Goal: Transaction & Acquisition: Purchase product/service

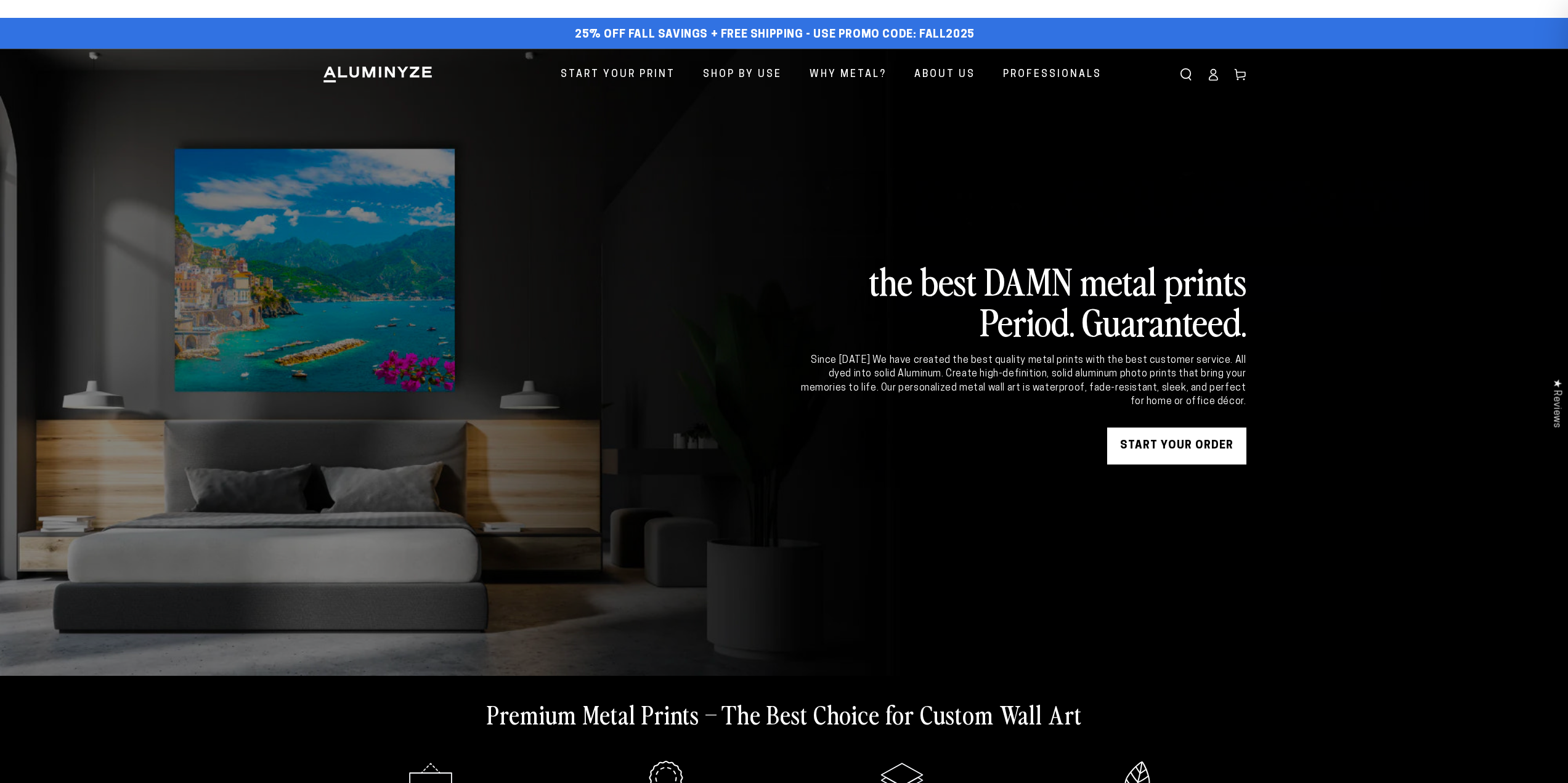
click at [1213, 76] on icon at bounding box center [1213, 75] width 12 height 12
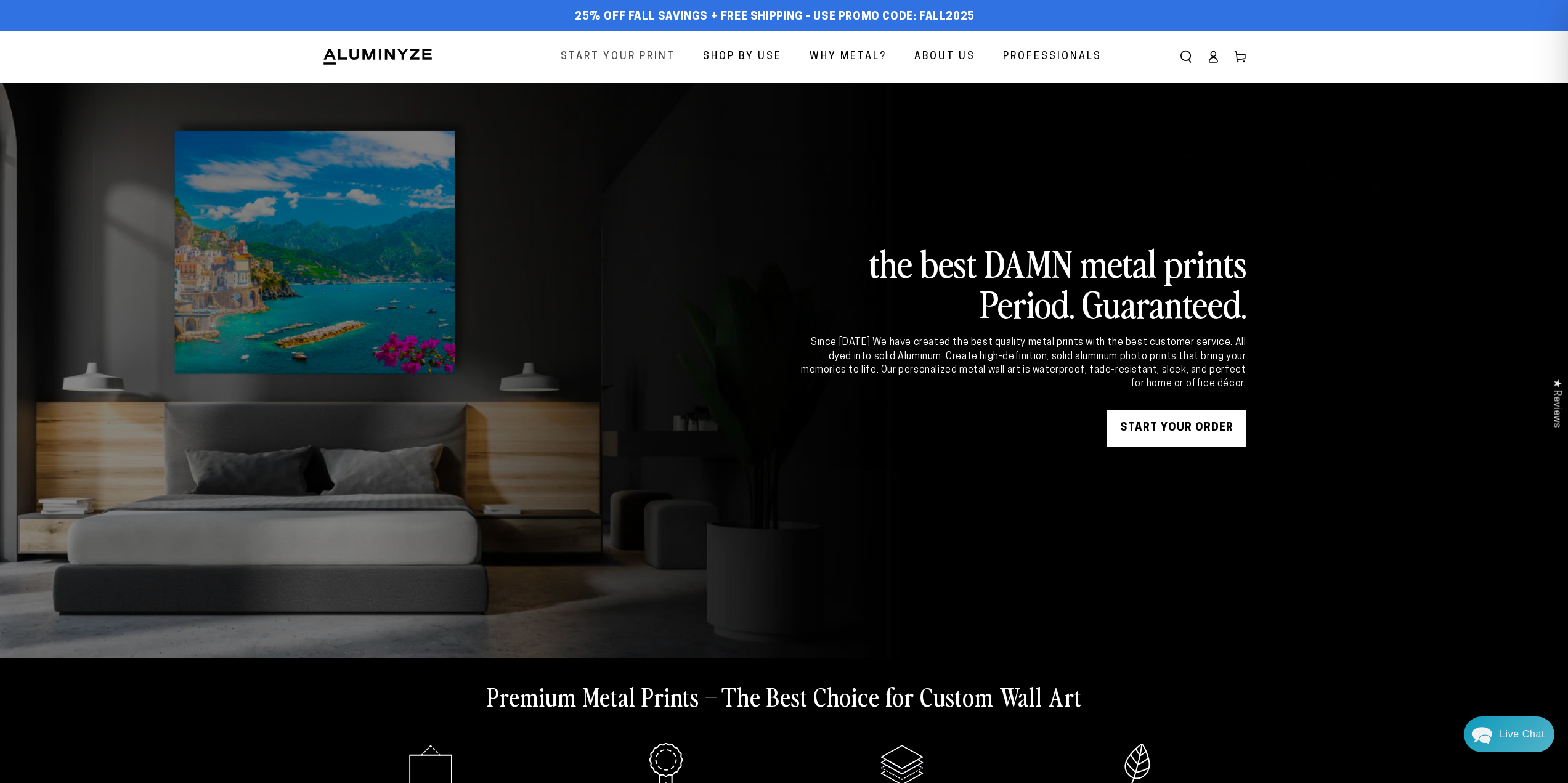
click at [650, 53] on span "Start Your Print" at bounding box center [618, 56] width 115 height 18
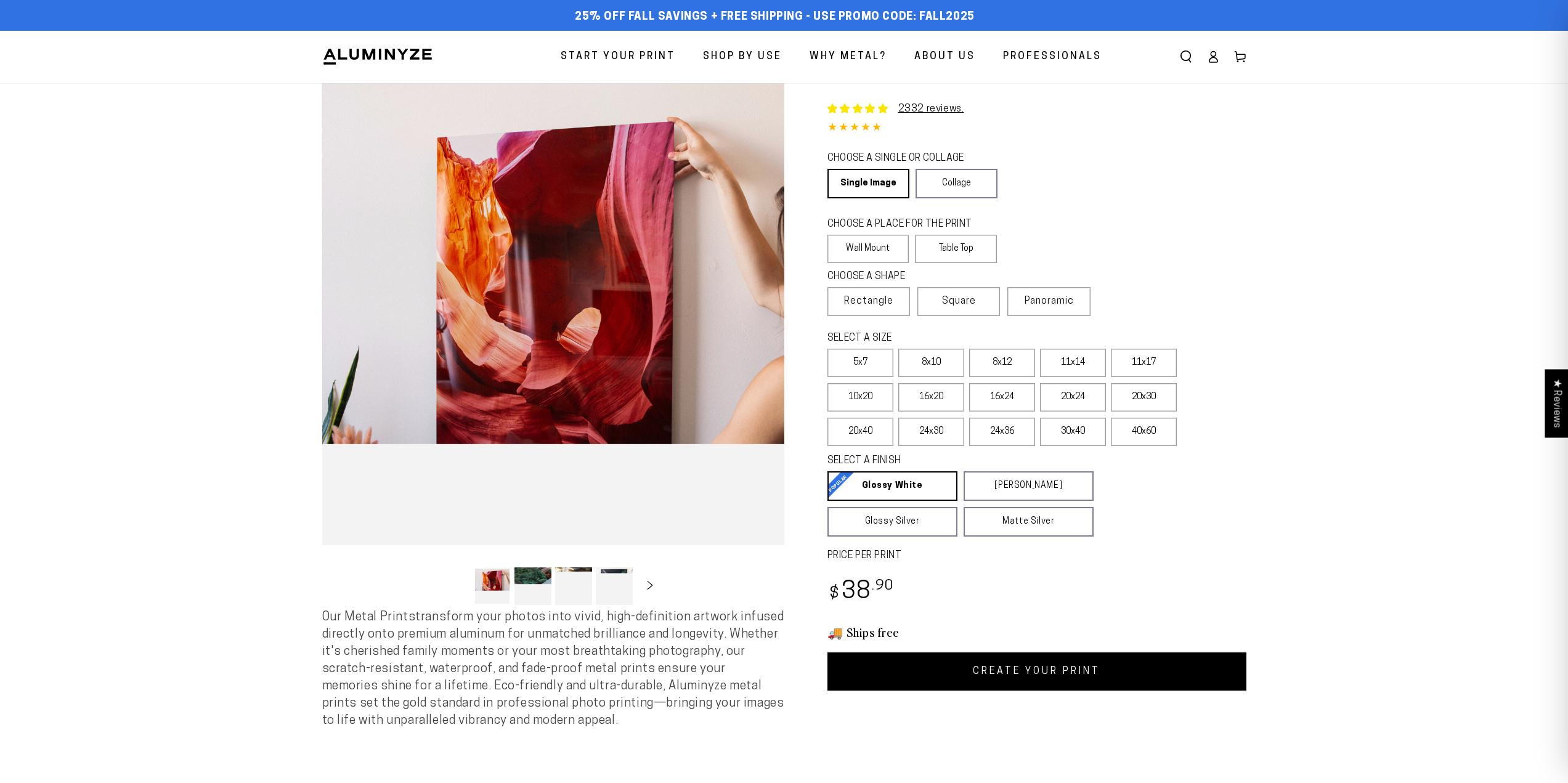
select select "**********"
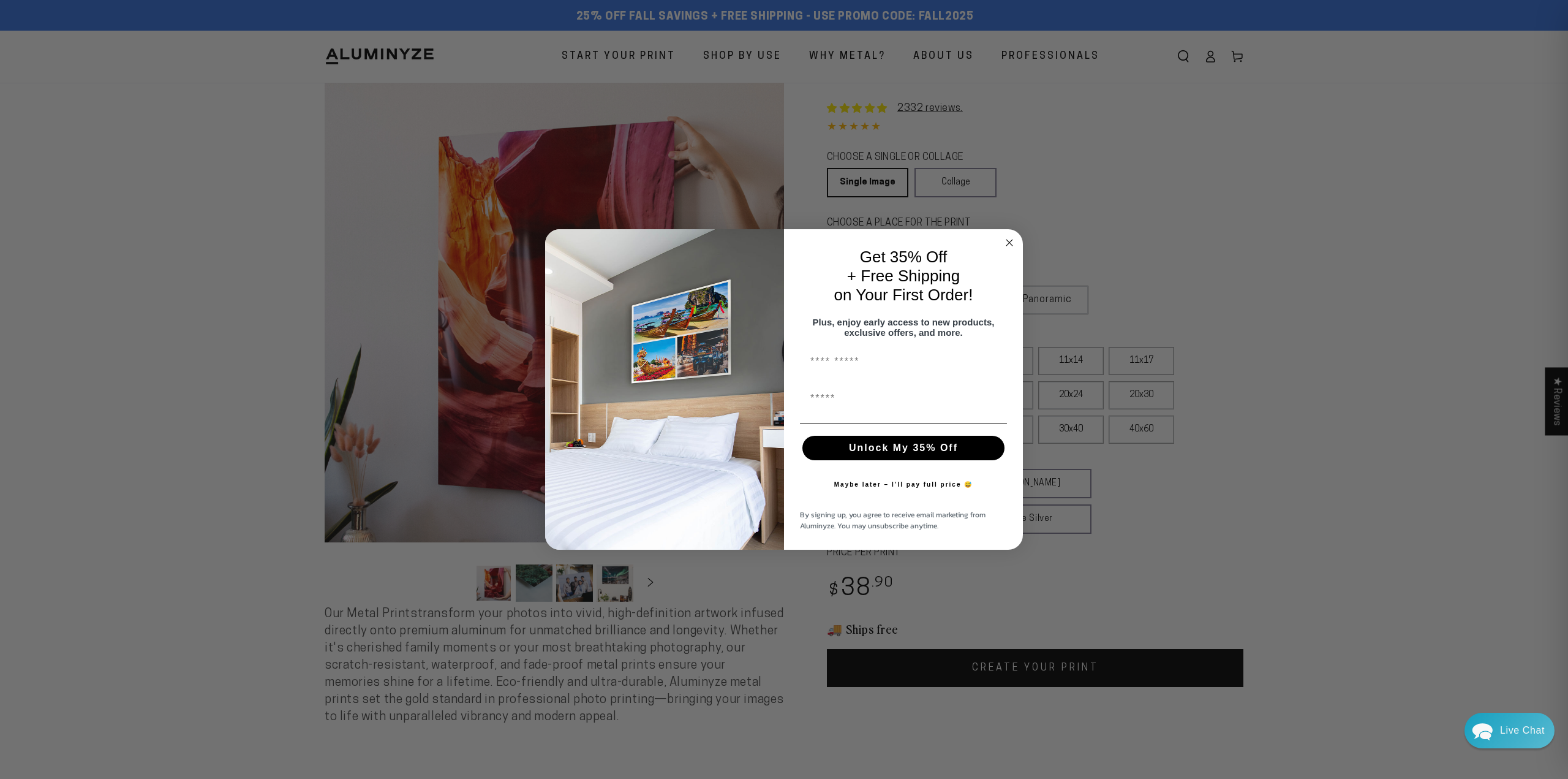
click at [1011, 240] on icon "Close dialog" at bounding box center [1010, 243] width 6 height 6
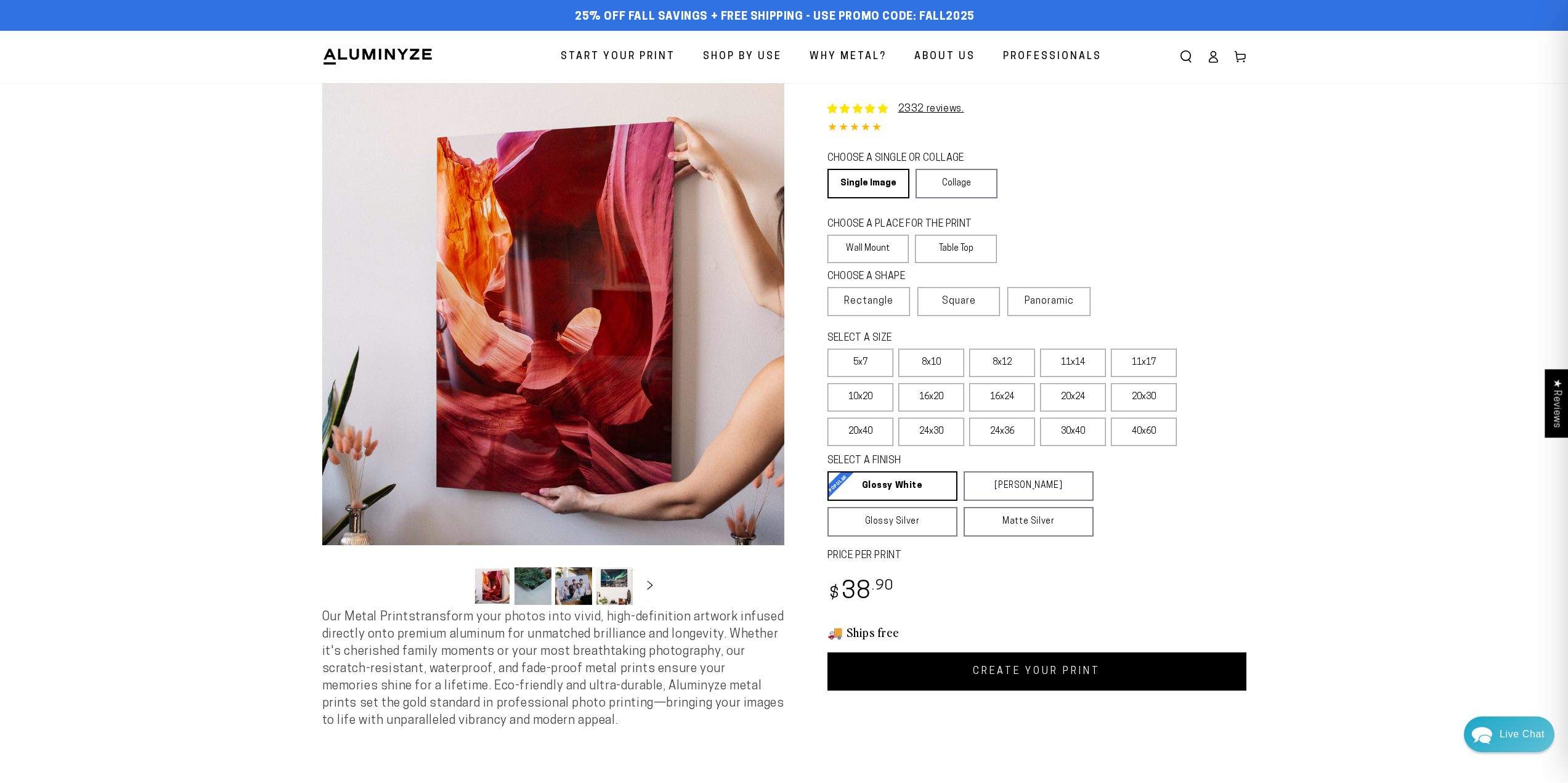
click at [1215, 62] on icon at bounding box center [1213, 60] width 8 height 5
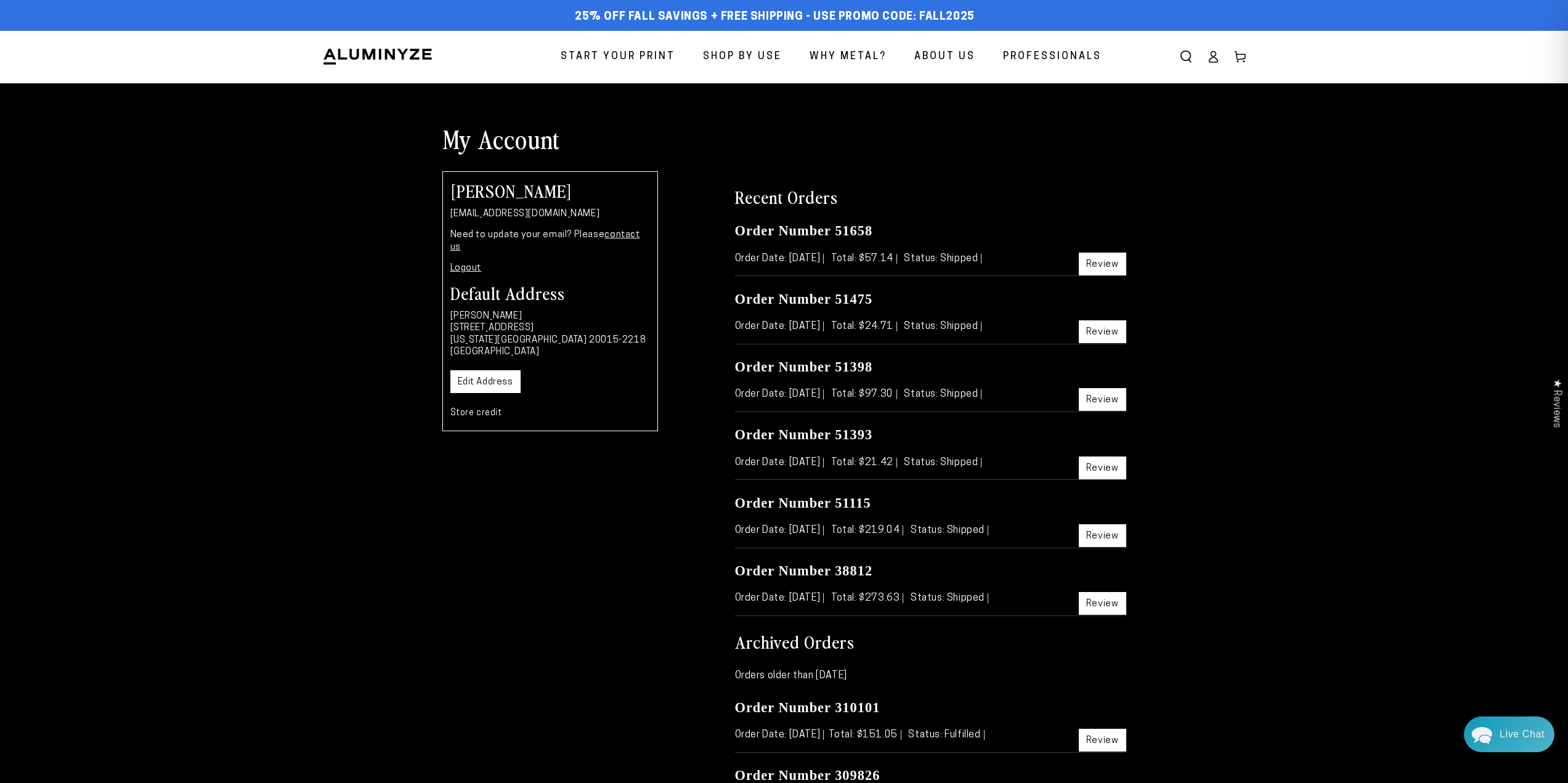
click at [1105, 331] on link "Review" at bounding box center [1103, 332] width 48 height 23
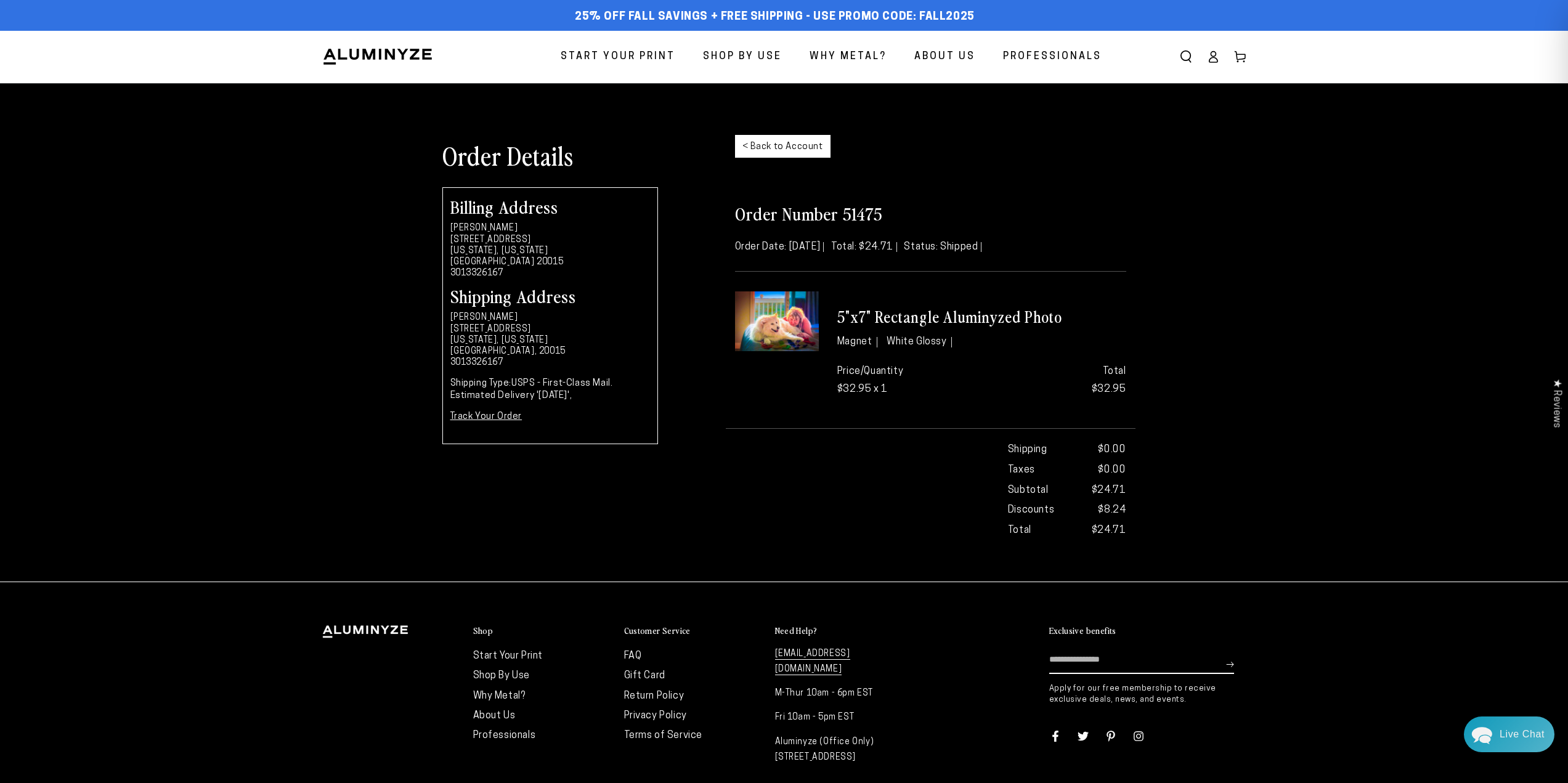
click at [803, 147] on link "< Back to Account" at bounding box center [783, 146] width 95 height 23
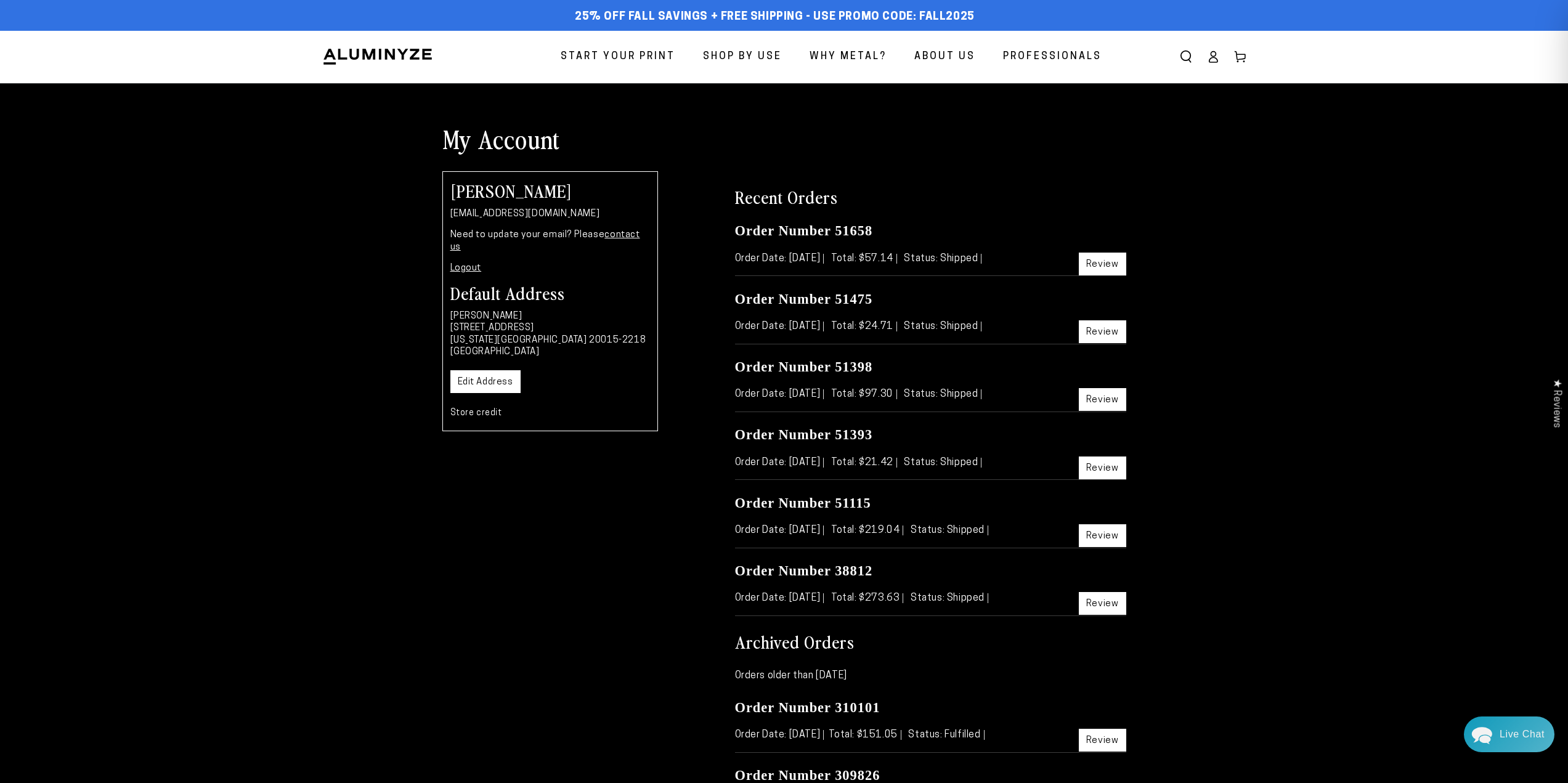
click at [1106, 398] on link "Review" at bounding box center [1103, 400] width 48 height 23
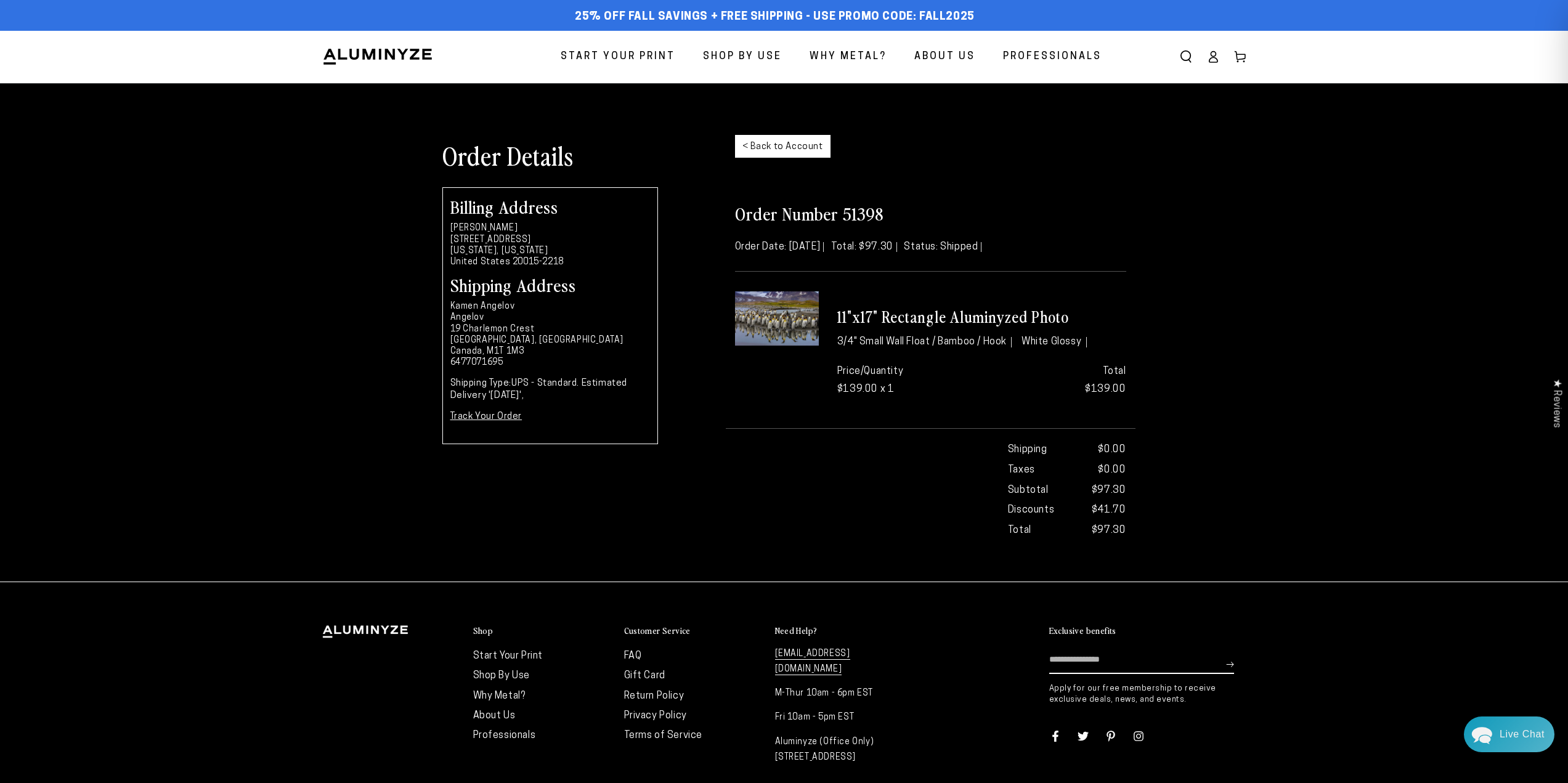
click at [767, 317] on img at bounding box center [777, 318] width 84 height 54
click at [787, 318] on img at bounding box center [777, 318] width 84 height 54
click at [788, 318] on img at bounding box center [777, 318] width 84 height 54
click at [642, 55] on span "Start Your Print" at bounding box center [618, 56] width 115 height 18
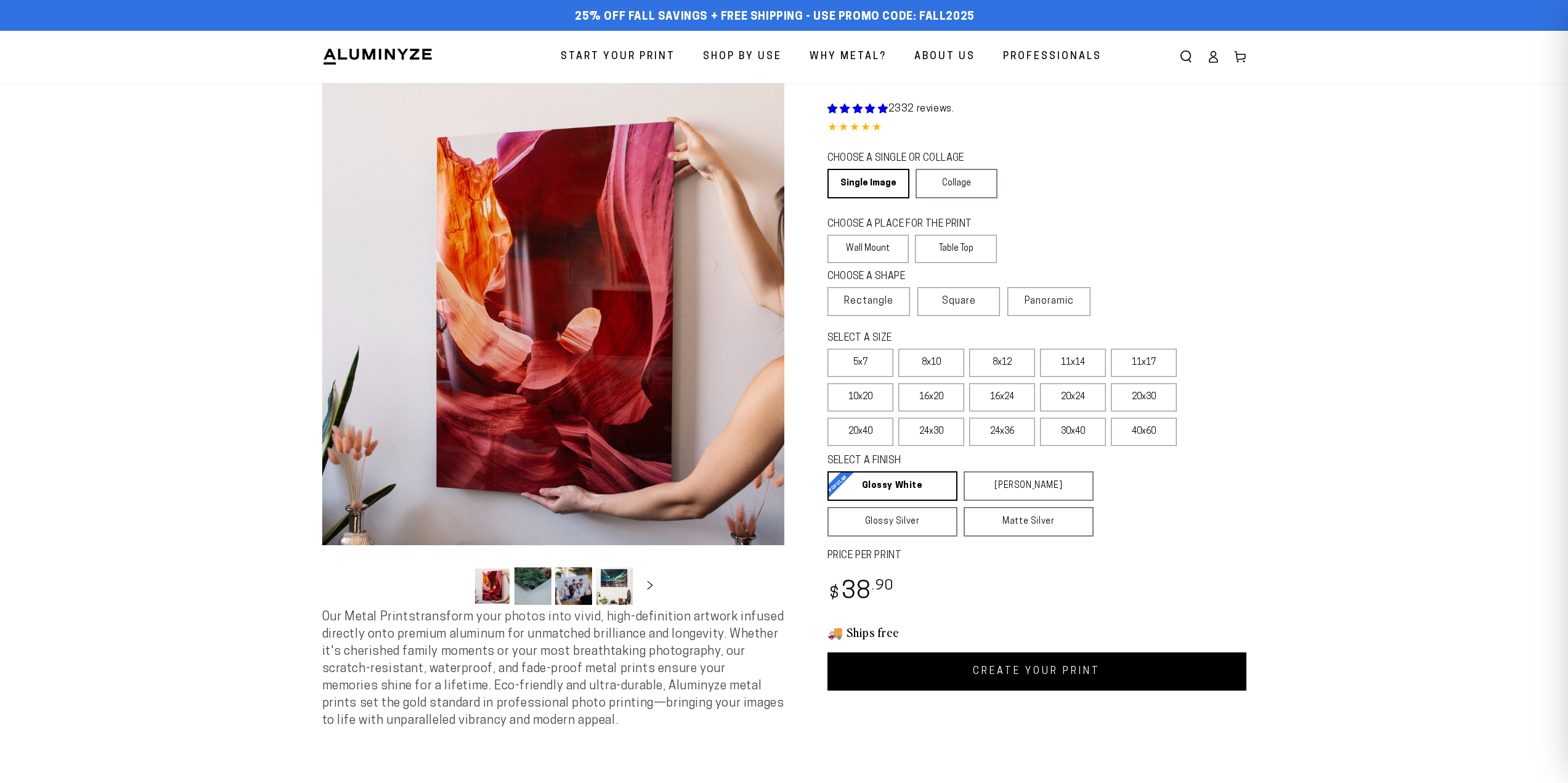
select select "**********"
click at [1003, 398] on label "16x24" at bounding box center [1003, 397] width 66 height 28
click at [927, 394] on label "16x20" at bounding box center [932, 397] width 66 height 28
click at [1059, 671] on link "CREATE YOUR PRINT" at bounding box center [1037, 671] width 419 height 38
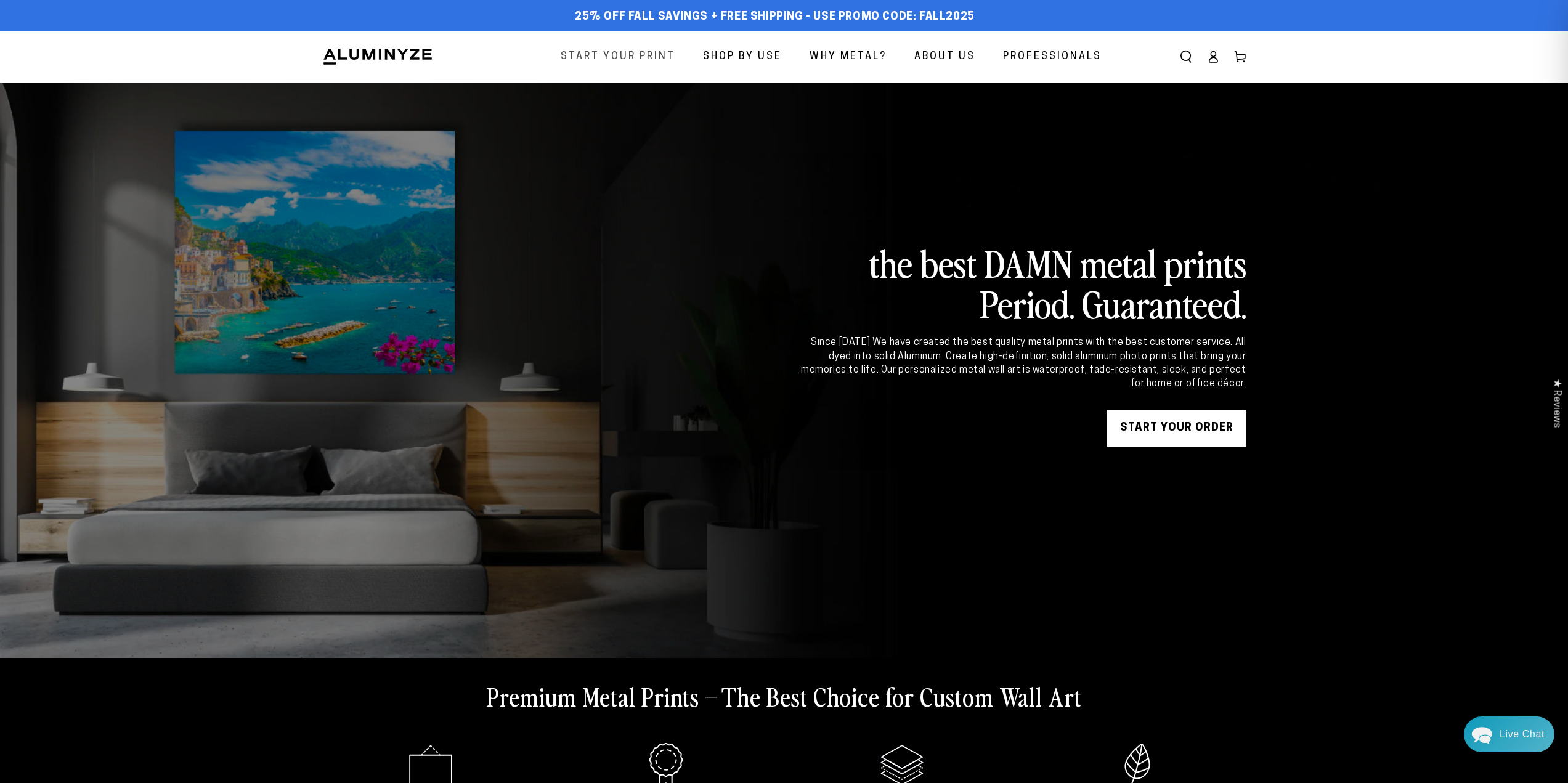
click at [643, 55] on span "Start Your Print" at bounding box center [618, 56] width 115 height 18
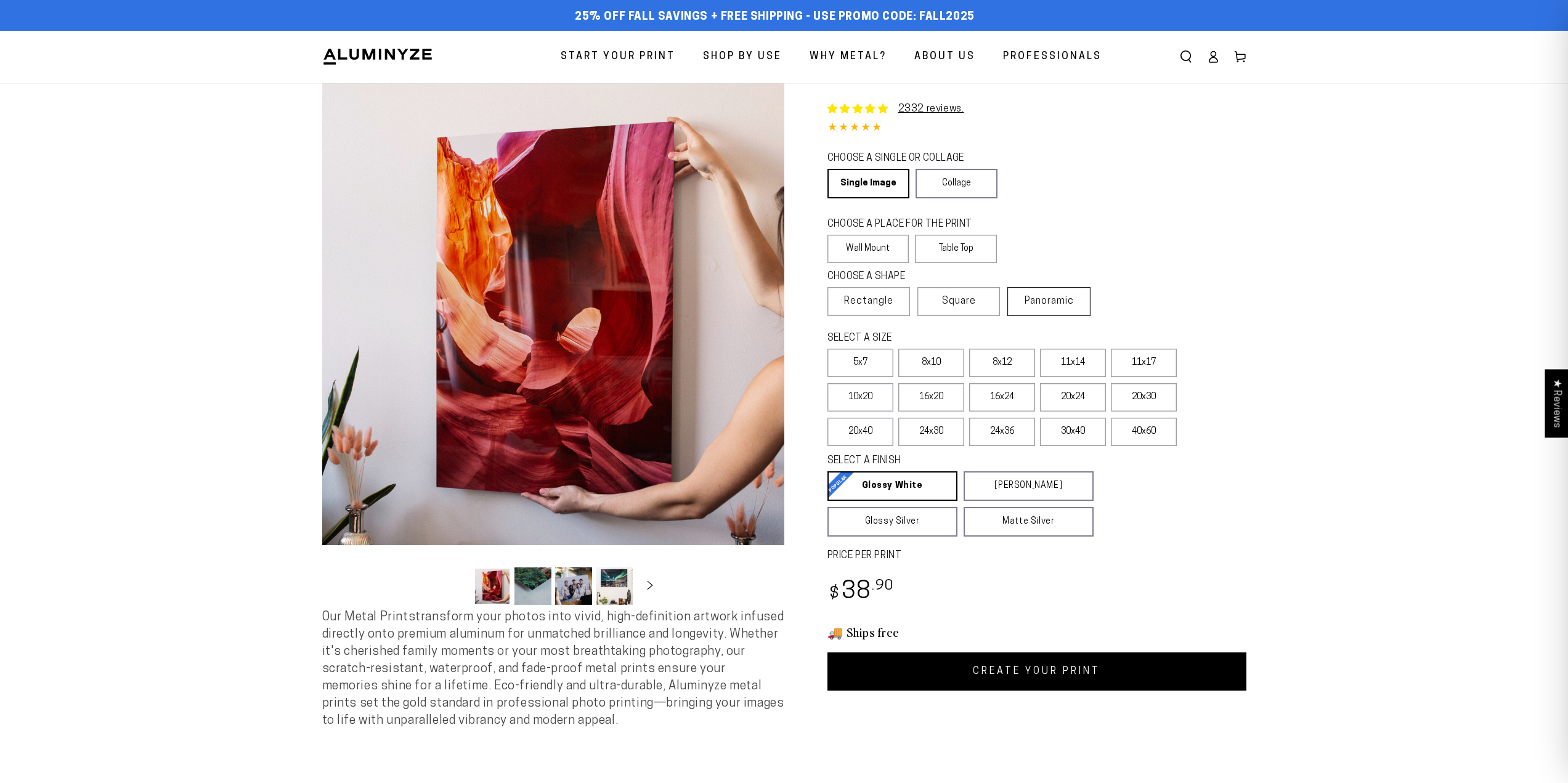
select select "**********"
click at [859, 298] on span "Rectangle" at bounding box center [869, 301] width 49 height 15
click at [1144, 365] on label "11x17" at bounding box center [1144, 362] width 66 height 28
click at [1119, 360] on label "11x17" at bounding box center [1144, 362] width 66 height 28
click at [928, 395] on label "16x20" at bounding box center [932, 397] width 66 height 28
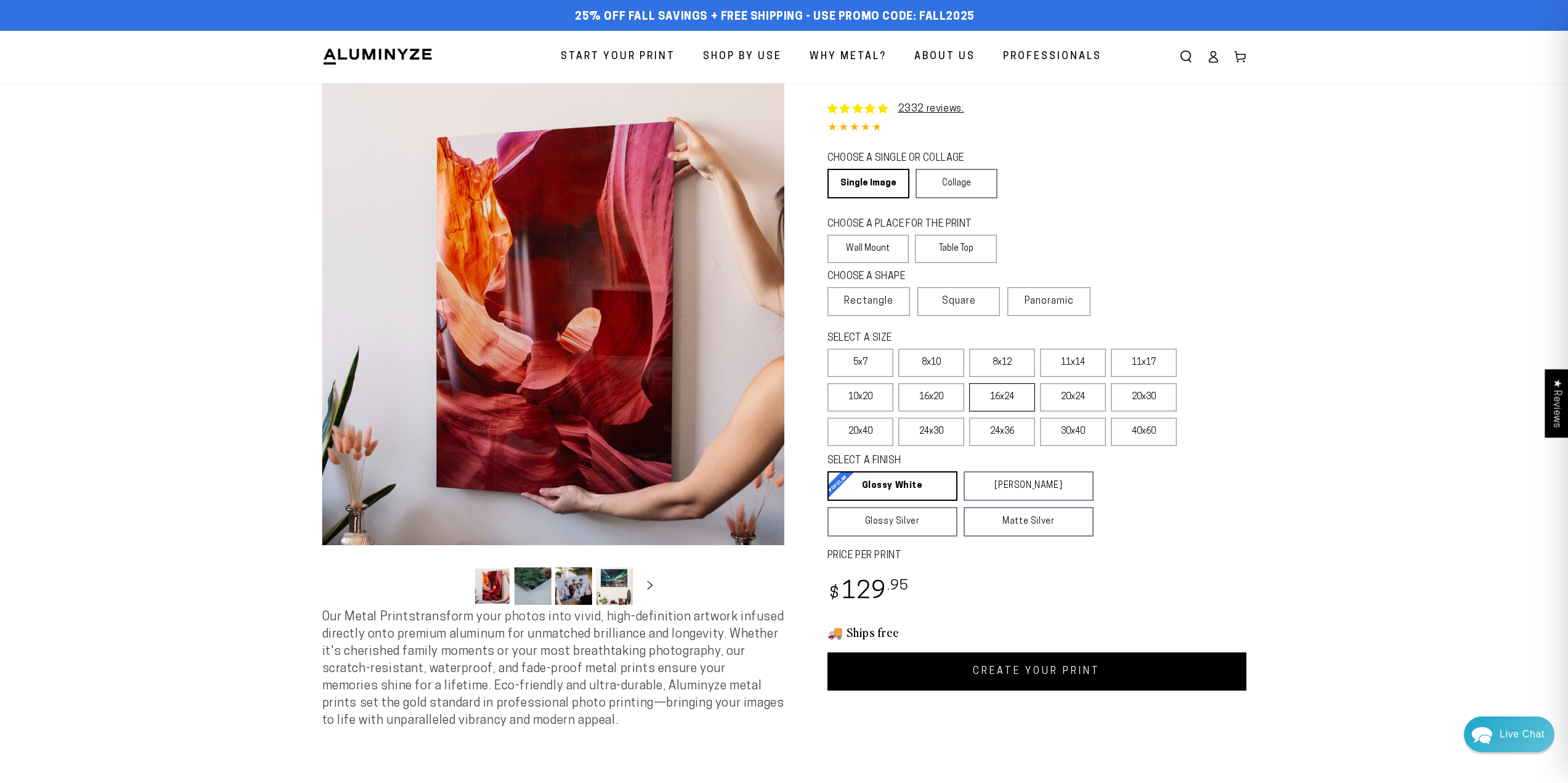
click at [990, 395] on label "16x24" at bounding box center [1003, 397] width 66 height 28
click at [1065, 671] on link "CREATE YOUR PRINT" at bounding box center [1037, 671] width 419 height 38
